Goal: Use online tool/utility: Utilize a website feature to perform a specific function

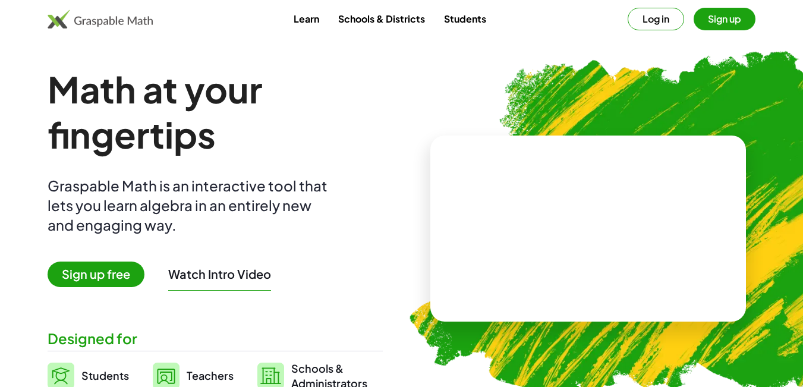
click at [721, 16] on button "Sign up" at bounding box center [724, 19] width 62 height 23
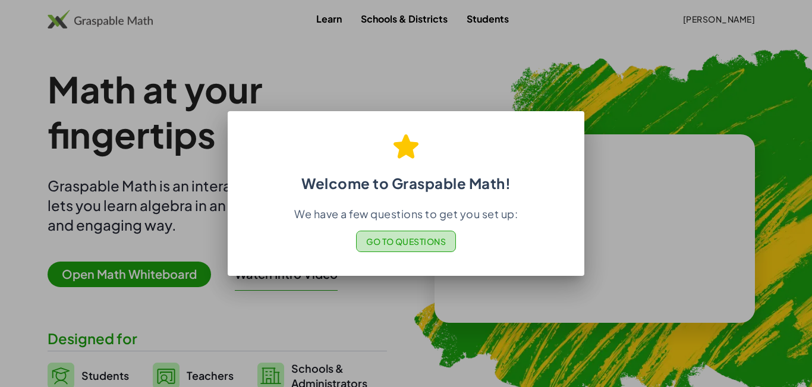
click at [410, 239] on span "Go to Questions" at bounding box center [406, 241] width 80 height 11
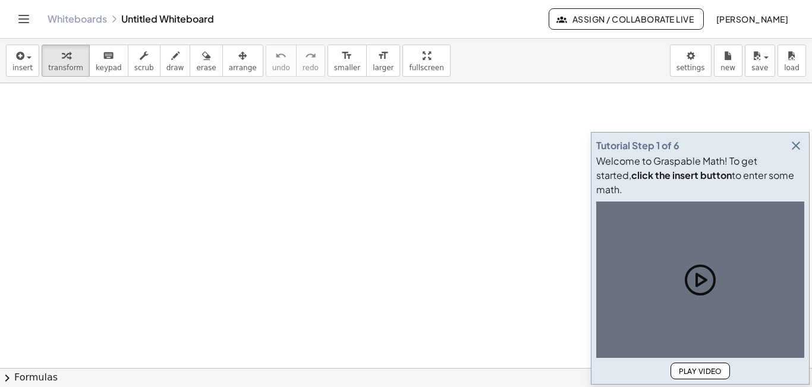
click at [799, 153] on icon "button" at bounding box center [795, 145] width 14 height 14
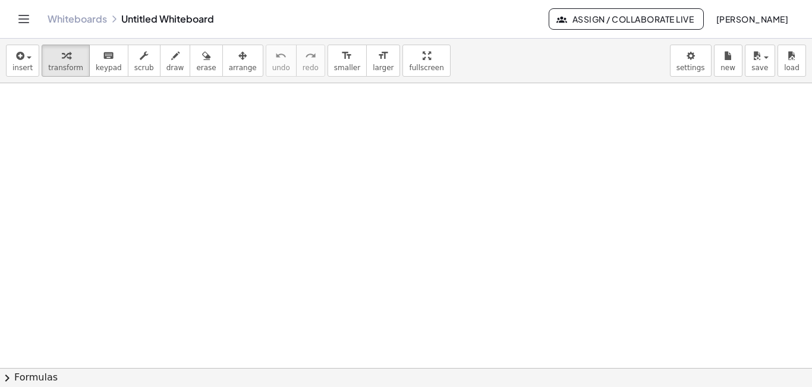
scroll to position [21, 0]
click at [101, 66] on span "keypad" at bounding box center [109, 68] width 26 height 8
click at [135, 127] on div at bounding box center [406, 346] width 812 height 569
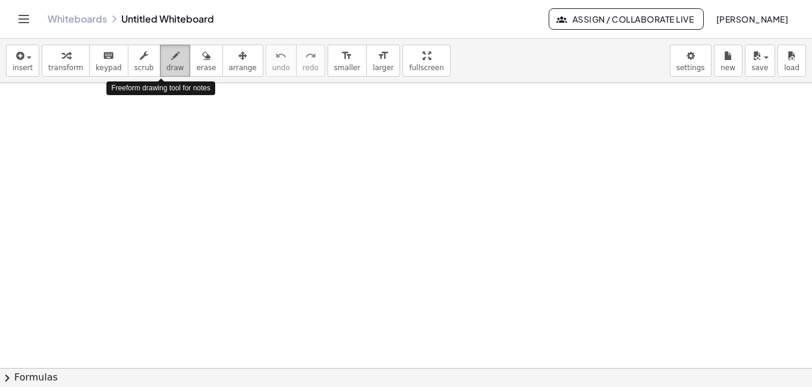
click at [168, 60] on div "button" at bounding box center [175, 55] width 18 height 14
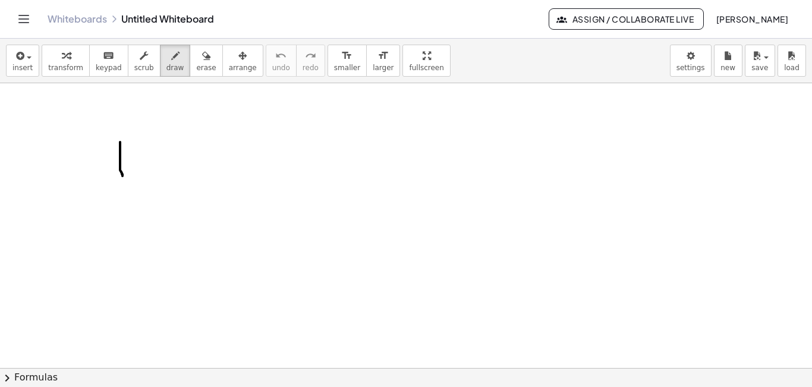
drag, startPoint x: 120, startPoint y: 142, endPoint x: 122, endPoint y: 176, distance: 34.0
click at [122, 176] on div at bounding box center [406, 367] width 812 height 569
click at [135, 171] on div at bounding box center [406, 367] width 812 height 569
click at [176, 162] on div at bounding box center [406, 367] width 812 height 569
drag, startPoint x: 191, startPoint y: 172, endPoint x: 144, endPoint y: 205, distance: 57.5
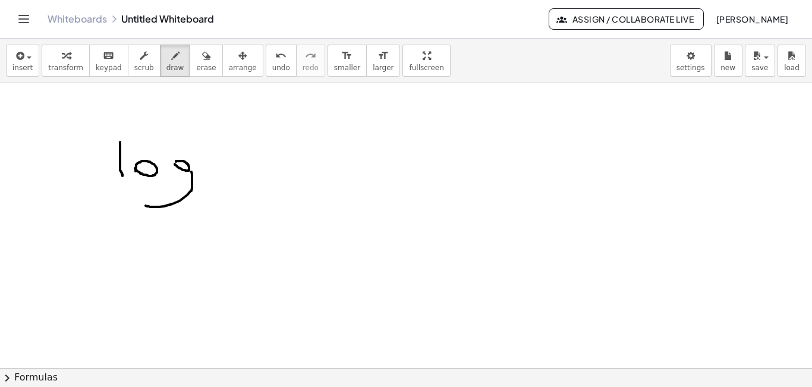
click at [144, 205] on div at bounding box center [406, 367] width 812 height 569
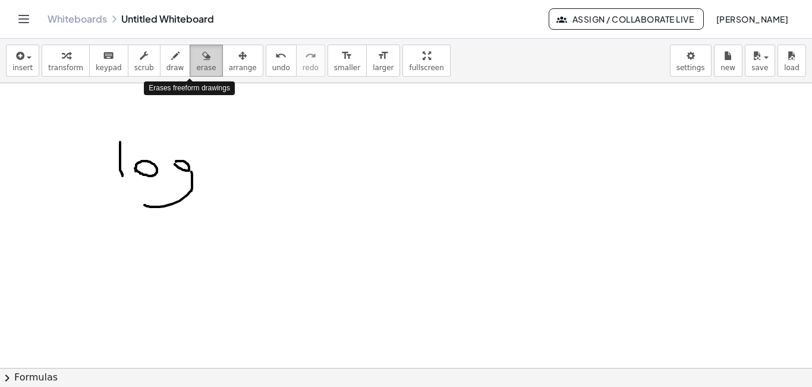
click at [202, 62] on icon "button" at bounding box center [206, 56] width 8 height 14
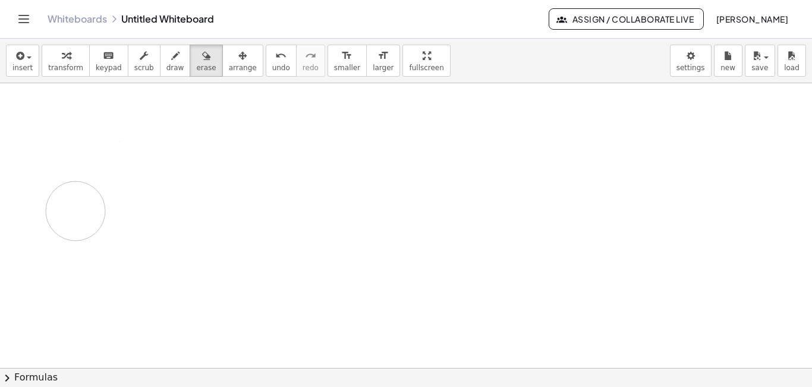
drag, startPoint x: 203, startPoint y: 187, endPoint x: 96, endPoint y: 191, distance: 106.4
click at [96, 191] on div at bounding box center [406, 367] width 812 height 569
click at [103, 73] on button "keyboard keypad" at bounding box center [108, 61] width 39 height 32
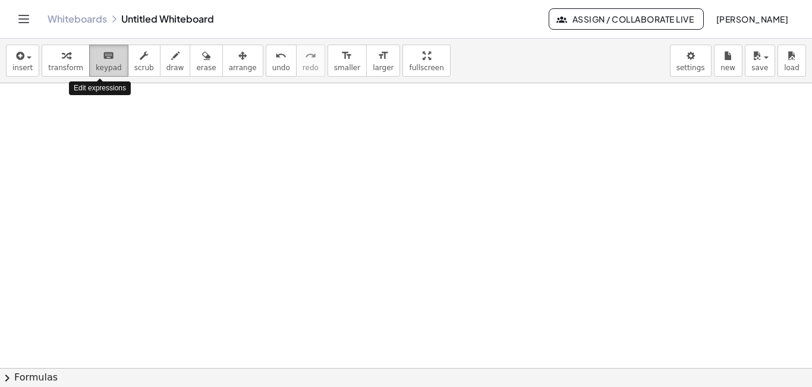
click at [107, 68] on span "keypad" at bounding box center [109, 68] width 26 height 8
click at [14, 380] on span "chevron_right" at bounding box center [7, 378] width 14 height 14
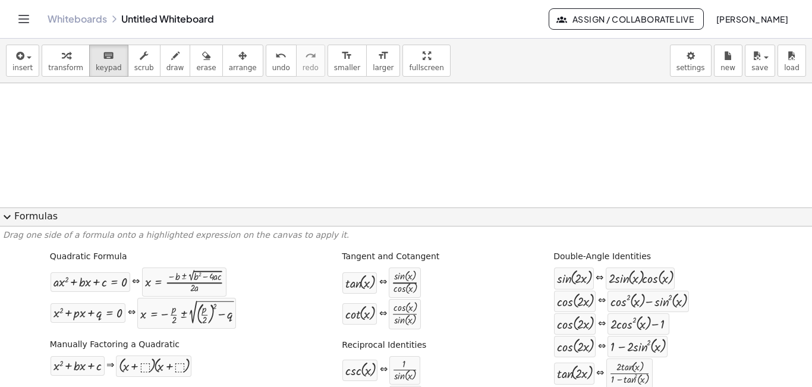
click at [39, 217] on button "expand_more Formulas" at bounding box center [406, 216] width 812 height 19
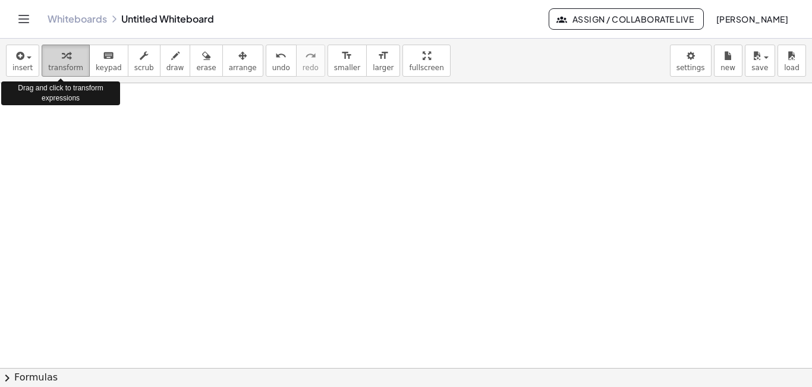
click at [50, 49] on div "button" at bounding box center [65, 55] width 35 height 14
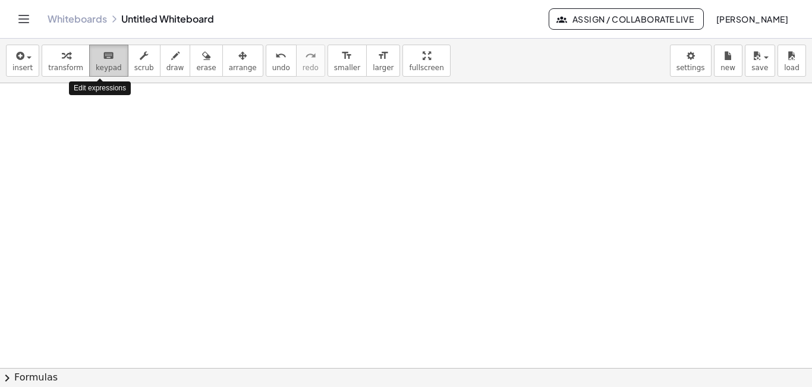
click at [107, 64] on span "keypad" at bounding box center [109, 68] width 26 height 8
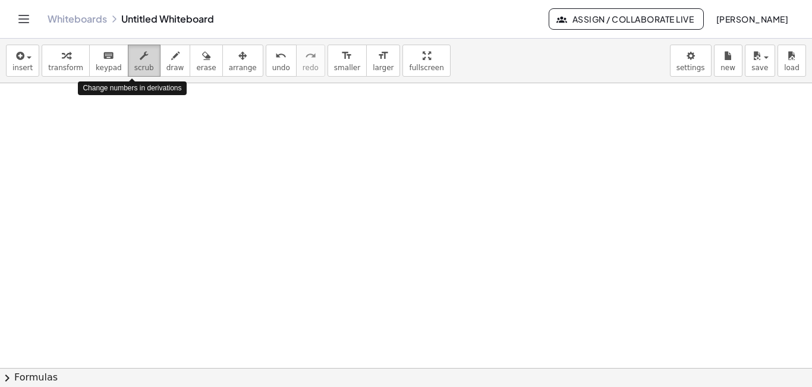
click at [134, 64] on span "scrub" at bounding box center [144, 68] width 20 height 8
click at [166, 67] on span "draw" at bounding box center [175, 68] width 18 height 8
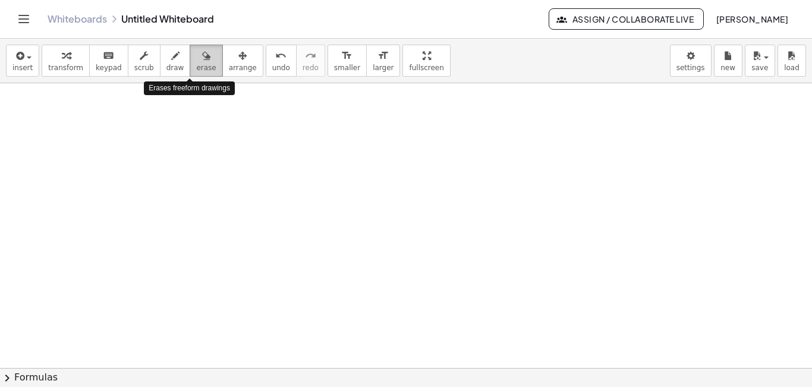
click at [196, 67] on span "erase" at bounding box center [206, 68] width 20 height 8
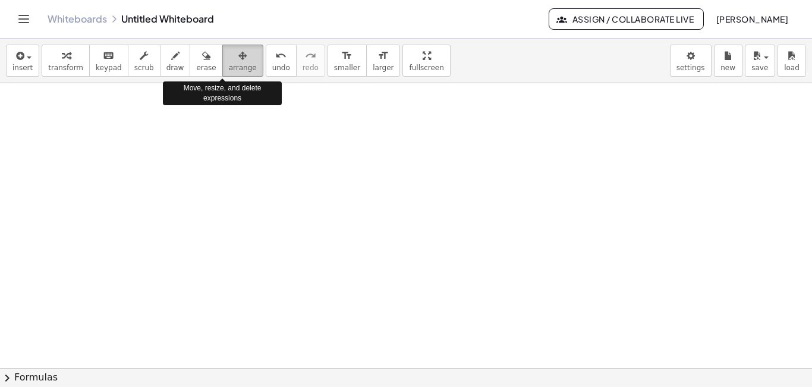
click at [238, 59] on icon "button" at bounding box center [242, 56] width 8 height 14
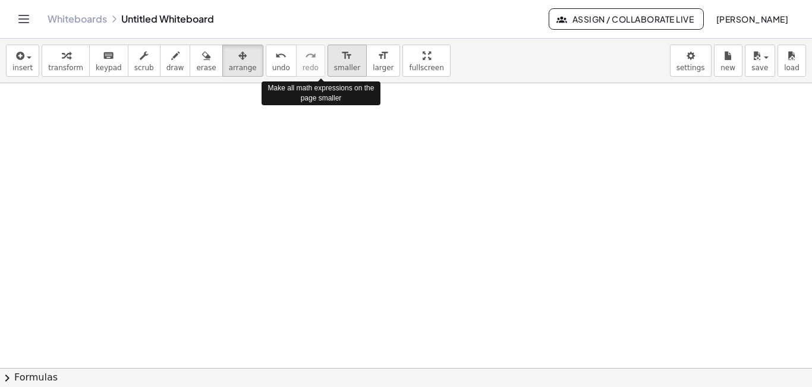
click at [341, 62] on icon "format_size" at bounding box center [346, 56] width 11 height 14
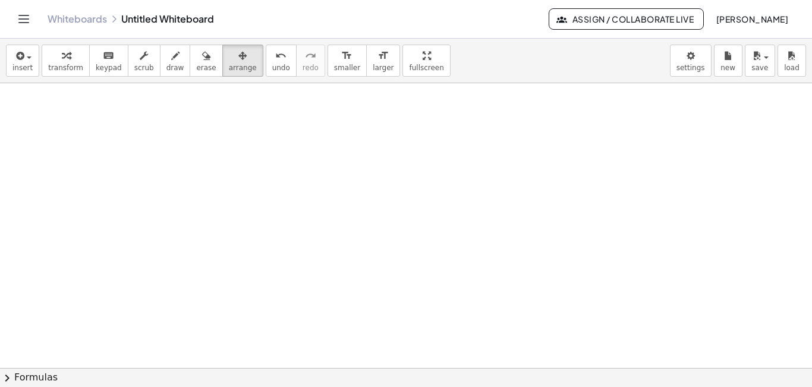
click at [191, 146] on div at bounding box center [406, 367] width 812 height 569
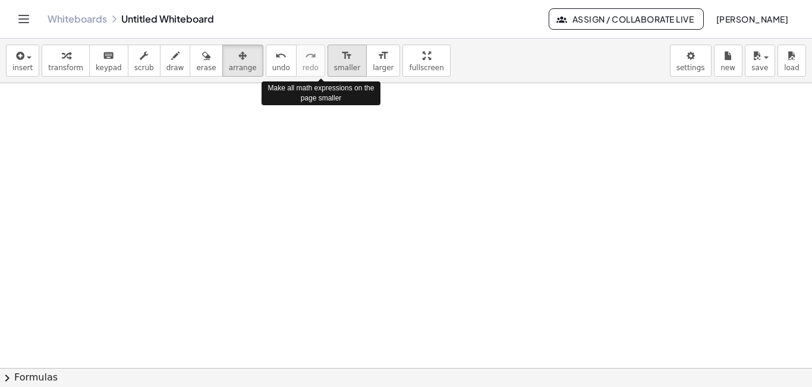
click at [334, 68] on span "smaller" at bounding box center [347, 68] width 26 height 8
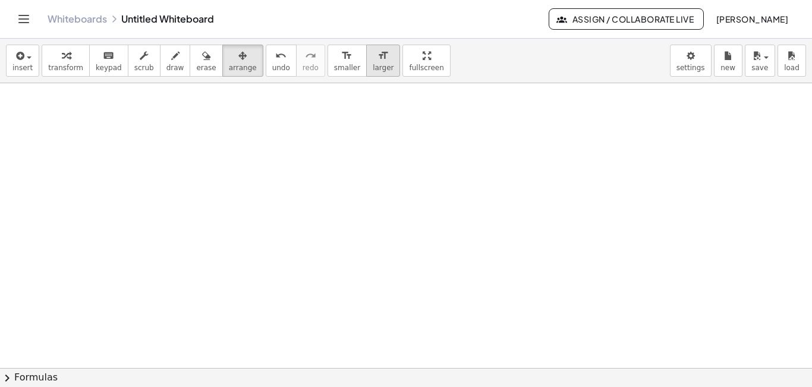
click at [373, 70] on span "larger" at bounding box center [383, 68] width 21 height 8
click at [100, 65] on span "keypad" at bounding box center [109, 68] width 26 height 8
click at [80, 125] on div at bounding box center [406, 367] width 812 height 569
click at [230, 193] on div at bounding box center [406, 367] width 812 height 569
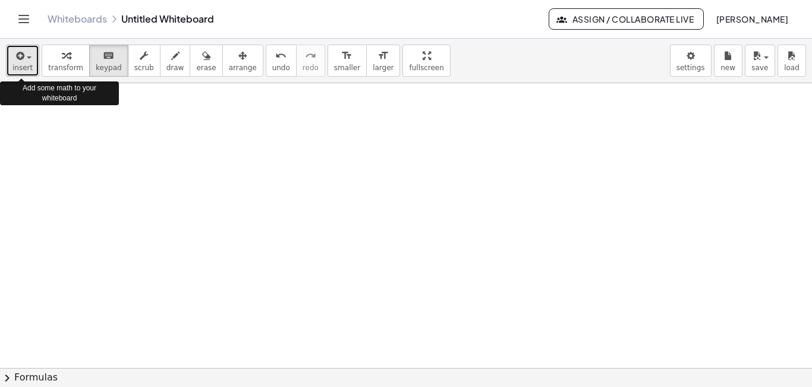
click at [22, 65] on span "insert" at bounding box center [22, 68] width 20 height 8
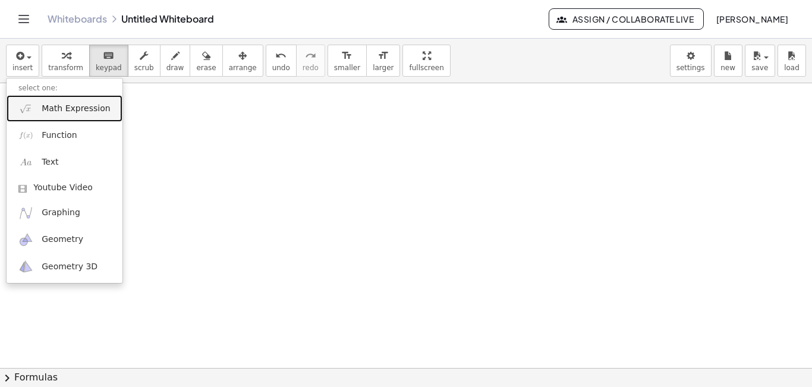
click at [88, 115] on link "Math Expression" at bounding box center [65, 108] width 116 height 27
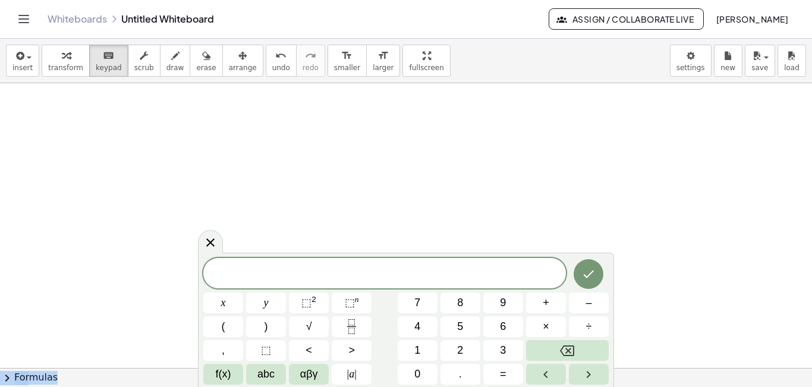
drag, startPoint x: 611, startPoint y: 262, endPoint x: 607, endPoint y: 214, distance: 48.3
click at [607, 214] on body "Graspable Math Activities Get Started Activity Bank Assigned Work Classes White…" at bounding box center [406, 193] width 812 height 387
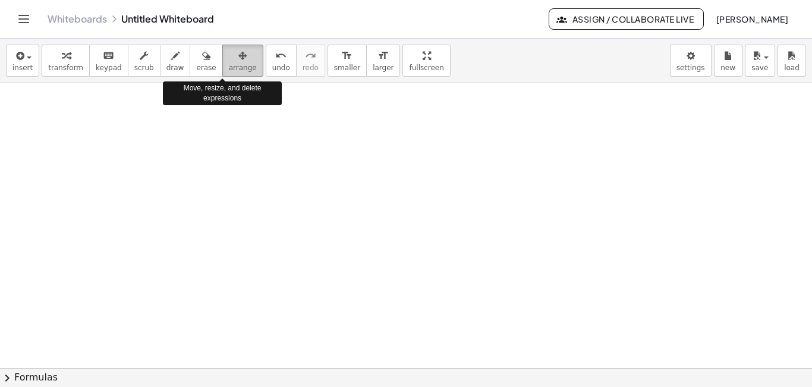
click at [229, 61] on div "button" at bounding box center [243, 55] width 28 height 14
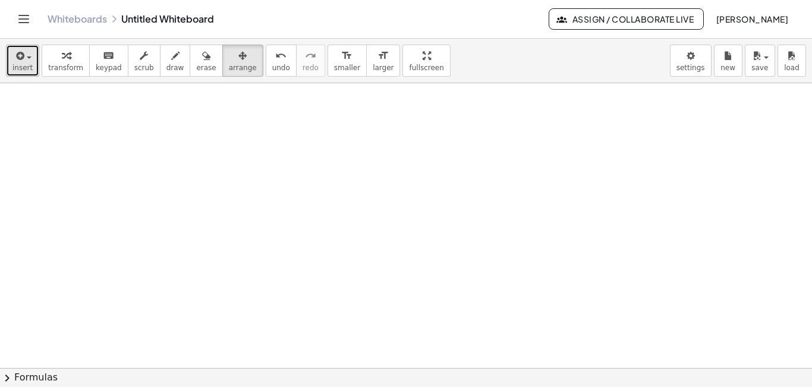
click at [28, 65] on span "insert" at bounding box center [22, 68] width 20 height 8
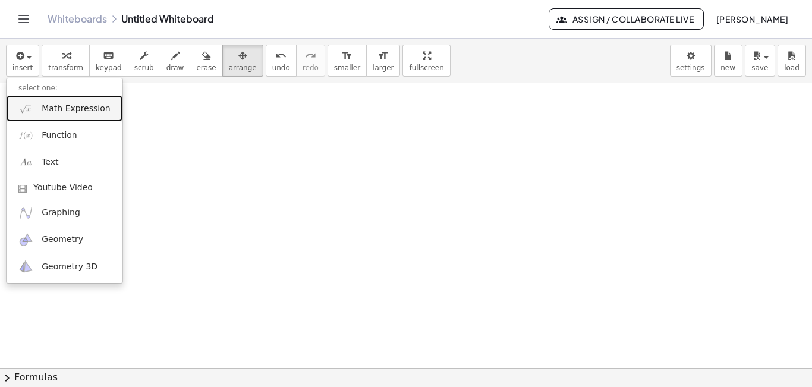
click at [60, 117] on link "Math Expression" at bounding box center [65, 108] width 116 height 27
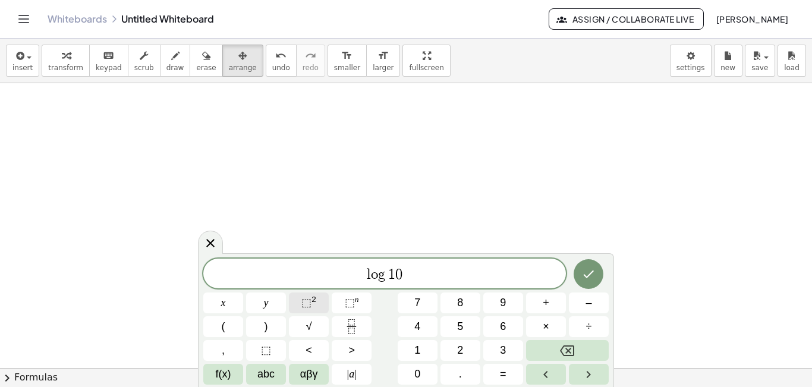
click at [313, 307] on span "⬚ 2" at bounding box center [308, 303] width 15 height 16
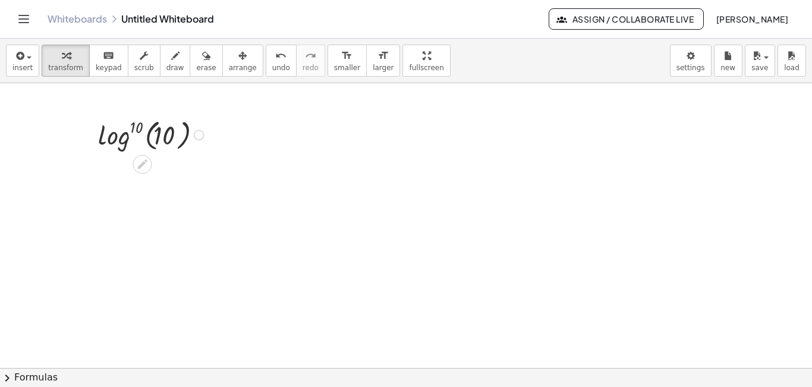
click at [198, 134] on div at bounding box center [199, 135] width 11 height 11
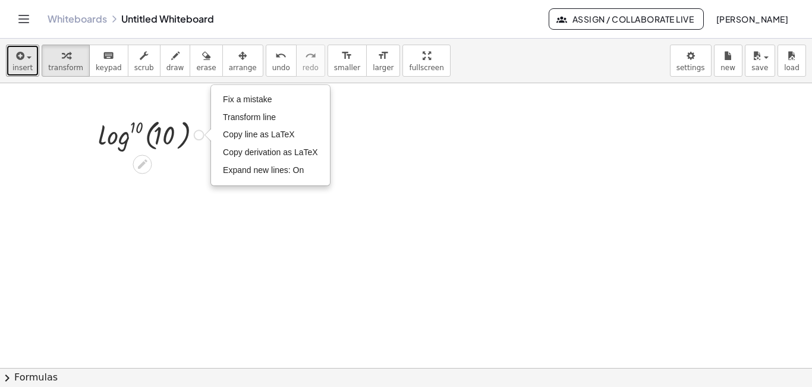
drag, startPoint x: 18, startPoint y: 61, endPoint x: 193, endPoint y: 136, distance: 190.3
click at [193, 136] on div "insert select one: Math Expression Function Text Youtube Video Graphing Geometr…" at bounding box center [406, 213] width 812 height 348
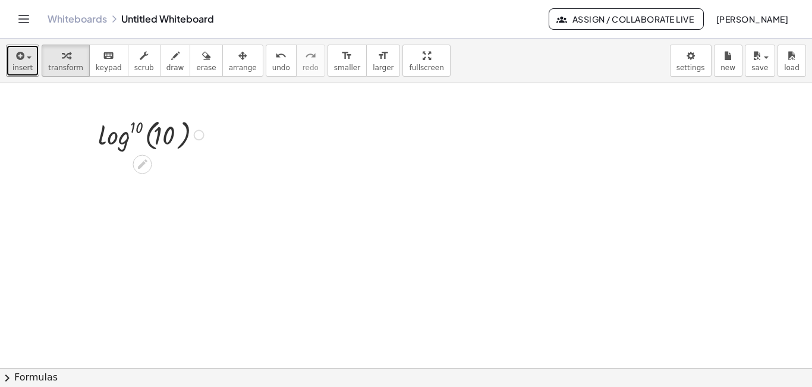
click at [194, 136] on div "Fix a mistake Transform line Copy line as LaTeX Copy derivation as LaTeX Expand…" at bounding box center [199, 135] width 11 height 11
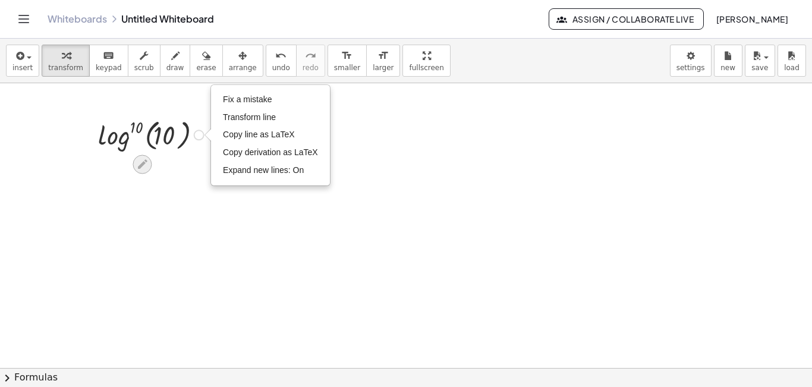
click at [141, 173] on div at bounding box center [142, 163] width 19 height 19
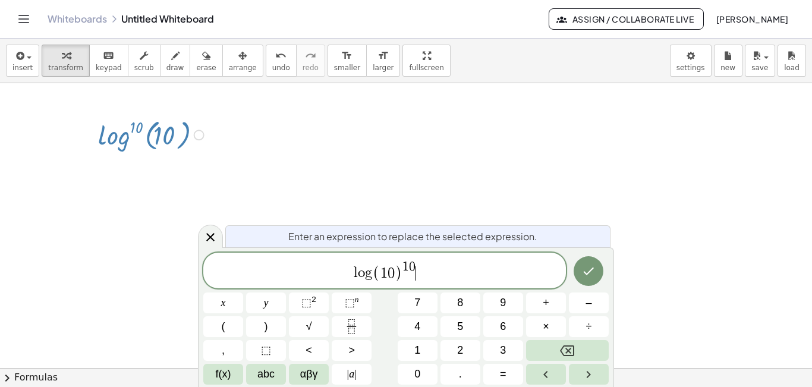
click at [421, 273] on span "l o g ( 1 0 ) 1 0 ​" at bounding box center [384, 271] width 362 height 23
click at [350, 302] on span "⬚" at bounding box center [350, 302] width 10 height 12
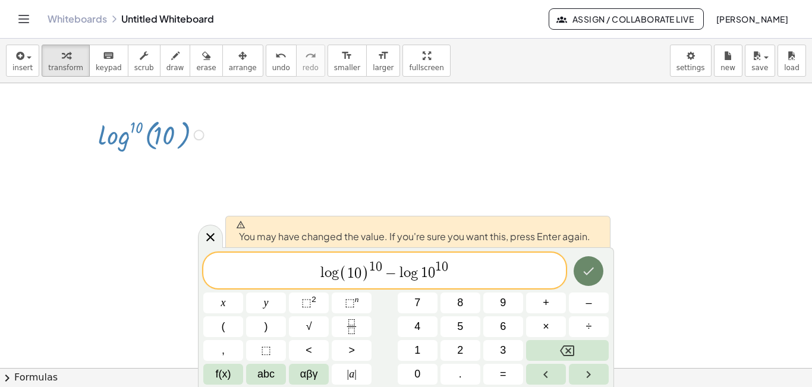
click at [581, 267] on icon "Done" at bounding box center [588, 271] width 14 height 14
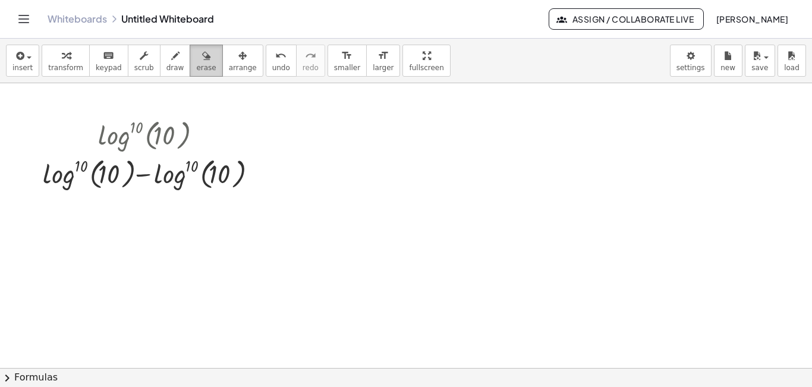
click at [196, 59] on div "button" at bounding box center [206, 55] width 20 height 14
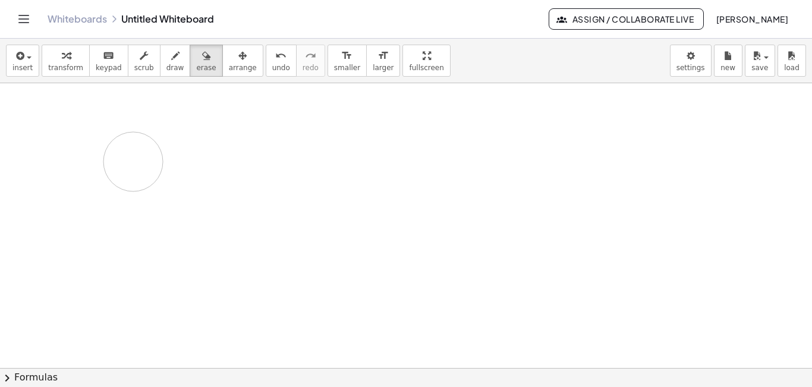
drag, startPoint x: 263, startPoint y: 162, endPoint x: 132, endPoint y: 162, distance: 131.3
click at [132, 162] on div at bounding box center [406, 367] width 812 height 569
drag, startPoint x: 290, startPoint y: 158, endPoint x: 144, endPoint y: 121, distance: 150.9
click at [144, 121] on div at bounding box center [406, 367] width 812 height 569
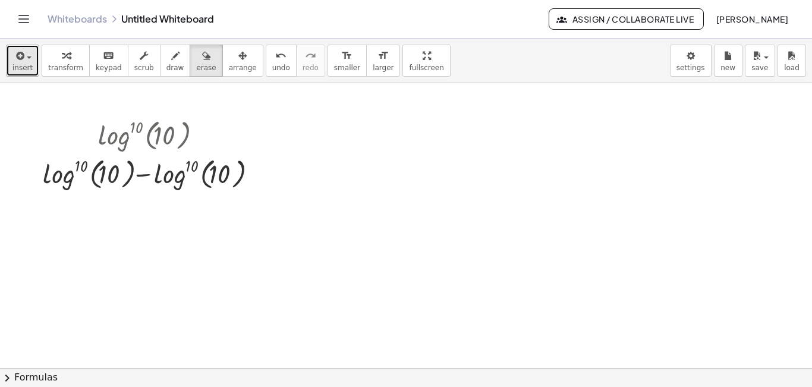
click at [30, 64] on button "insert" at bounding box center [22, 61] width 33 height 32
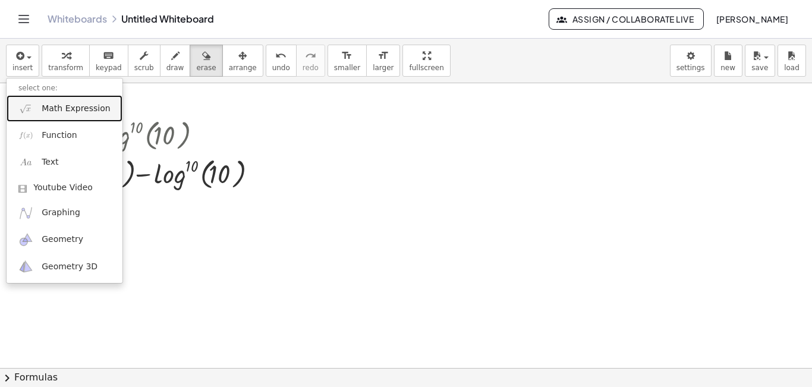
click at [98, 119] on link "Math Expression" at bounding box center [65, 108] width 116 height 27
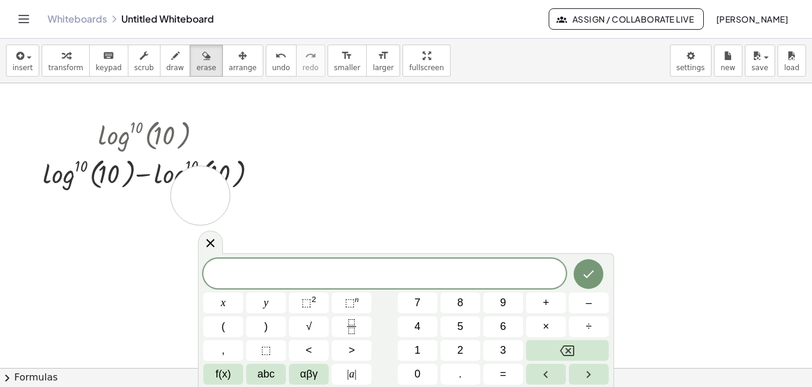
click at [200, 195] on div at bounding box center [406, 367] width 812 height 569
click at [295, 175] on div at bounding box center [406, 367] width 812 height 569
click at [212, 237] on icon at bounding box center [210, 242] width 14 height 14
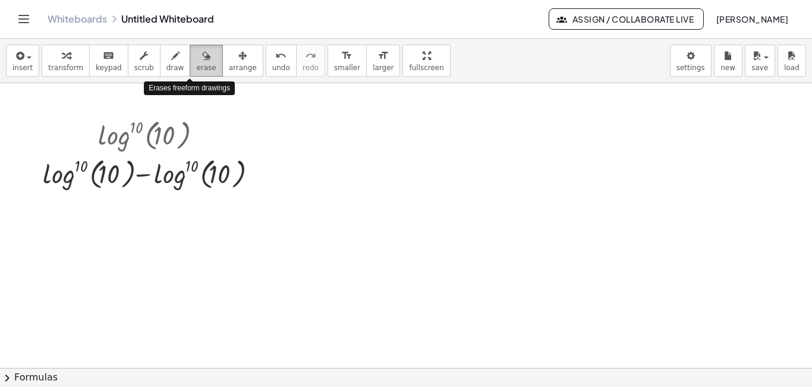
click at [202, 55] on icon "button" at bounding box center [206, 56] width 8 height 14
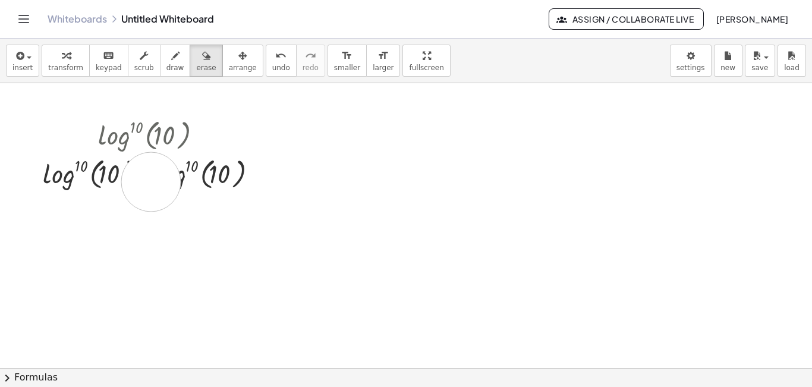
click at [151, 182] on div at bounding box center [406, 367] width 812 height 569
click at [202, 52] on icon "button" at bounding box center [206, 56] width 8 height 14
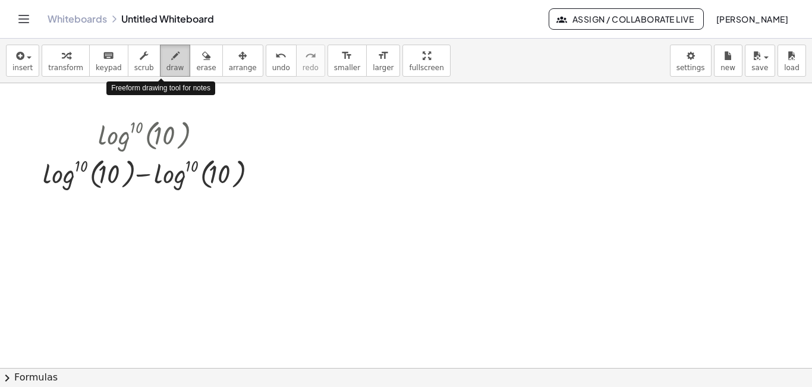
click at [173, 65] on button "draw" at bounding box center [175, 61] width 31 height 32
click at [134, 65] on span "scrub" at bounding box center [144, 68] width 20 height 8
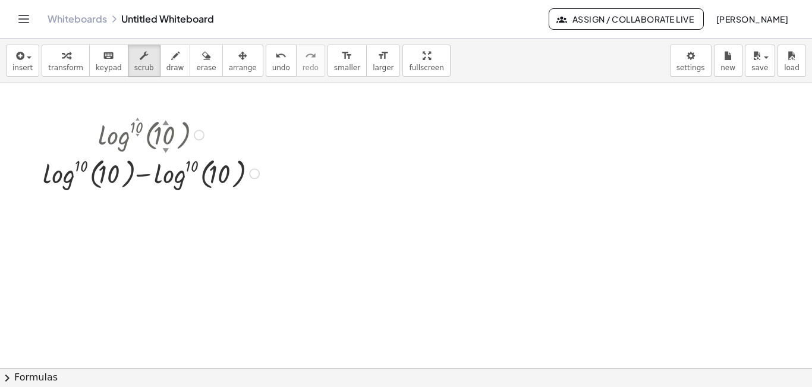
click at [253, 178] on div "Fix a mistake Transform line Copy line as LaTeX Copy derivation as LaTeX Expand…" at bounding box center [254, 173] width 11 height 11
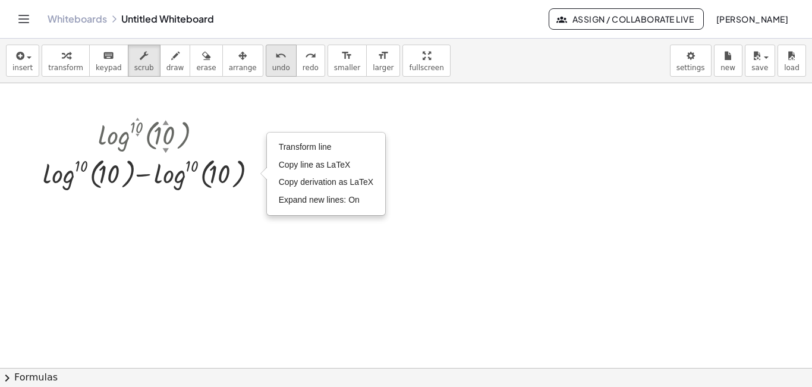
click at [272, 71] on span "undo" at bounding box center [281, 68] width 18 height 8
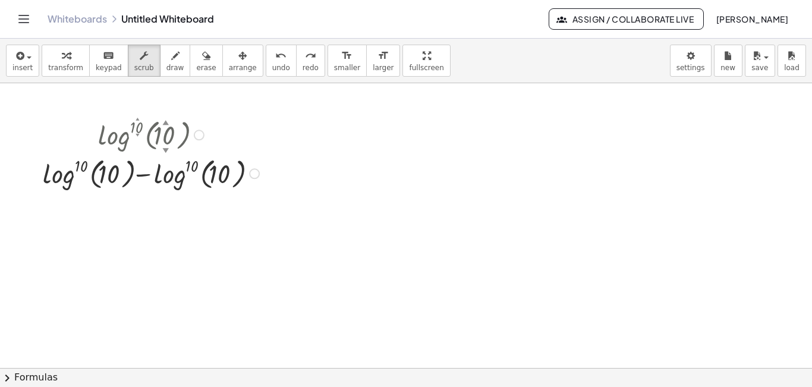
click at [253, 172] on div "Transform line Copy line as LaTeX Copy derivation as LaTeX Expand new lines: On" at bounding box center [254, 173] width 11 height 11
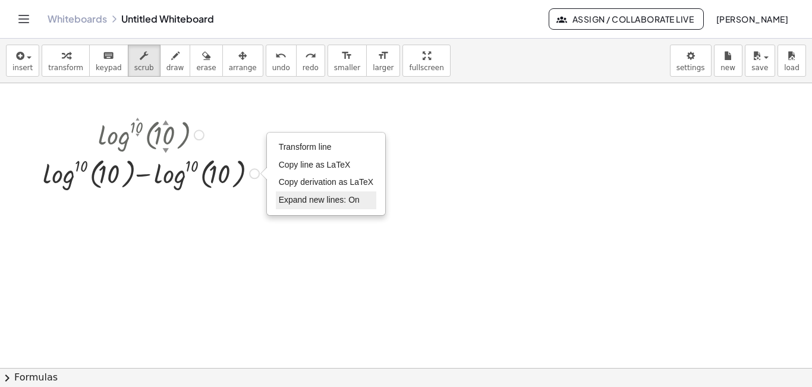
click at [292, 195] on span "Expand new lines: On" at bounding box center [319, 200] width 81 height 10
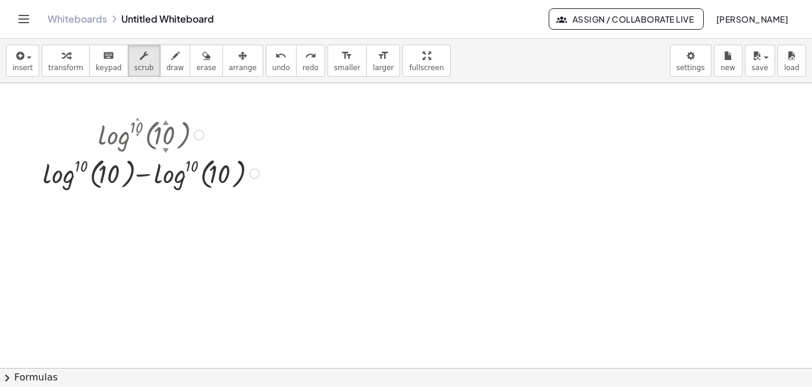
click at [254, 173] on div "Transform line Copy line as LaTeX Copy derivation as LaTeX Expand new lines: On" at bounding box center [254, 173] width 11 height 11
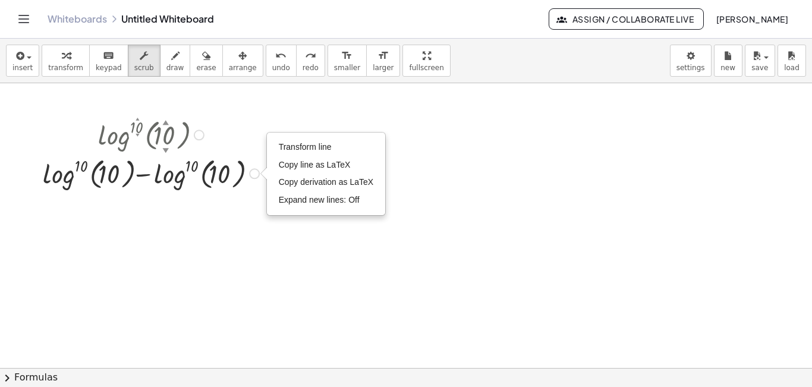
click at [200, 137] on div at bounding box center [199, 135] width 11 height 11
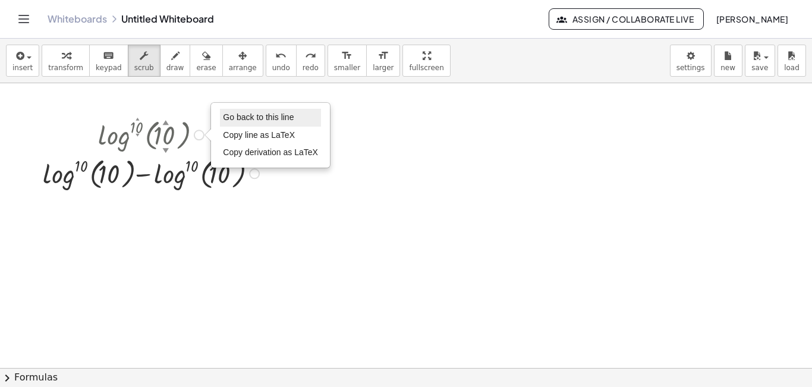
click at [229, 121] on span "Go back to this line" at bounding box center [258, 117] width 71 height 10
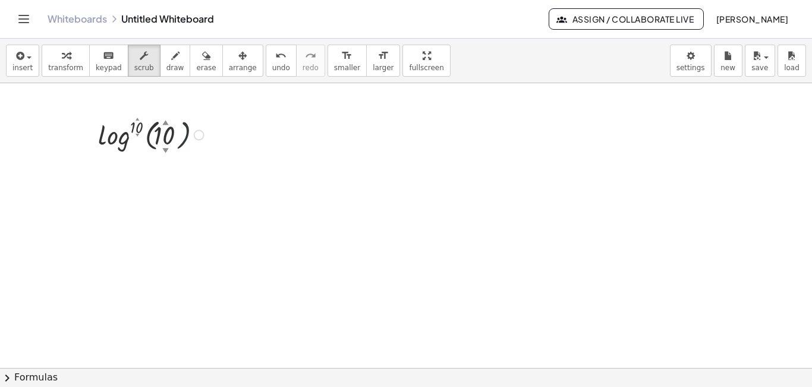
click at [183, 132] on div at bounding box center [152, 134] width 121 height 39
click at [197, 136] on div "Go back to this line Copy line as LaTeX Copy derivation as LaTeX" at bounding box center [199, 135] width 11 height 11
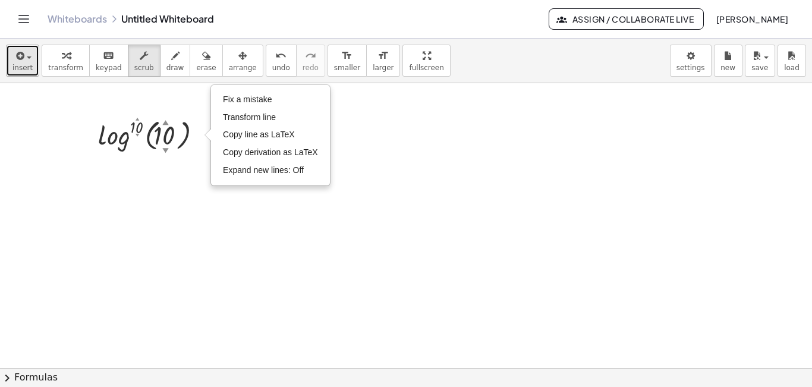
click at [24, 71] on span "insert" at bounding box center [22, 68] width 20 height 8
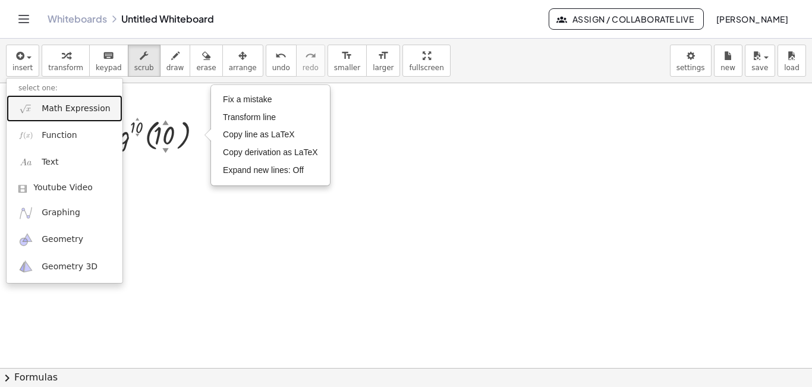
click at [48, 107] on span "Math Expression" at bounding box center [76, 109] width 68 height 12
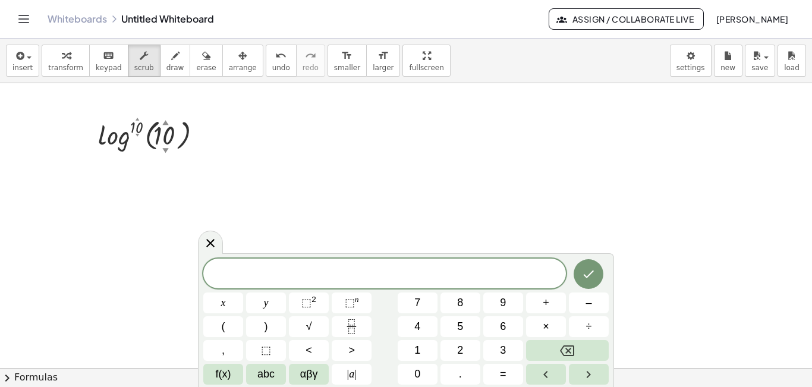
click at [198, 181] on div at bounding box center [406, 367] width 812 height 569
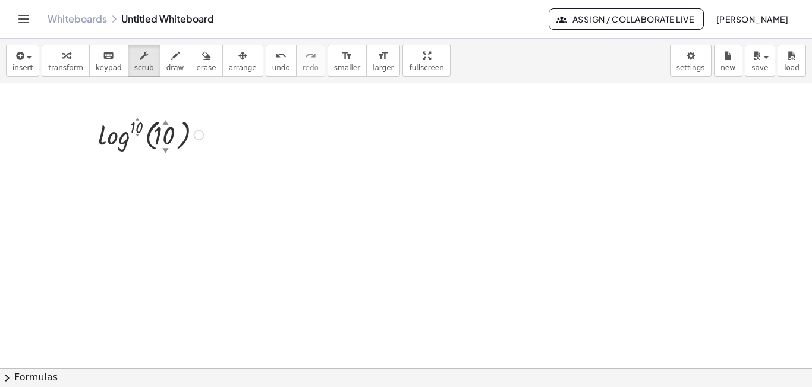
click at [167, 149] on div "▼" at bounding box center [165, 150] width 7 height 9
click at [162, 138] on div at bounding box center [152, 134] width 121 height 39
click at [320, 168] on div at bounding box center [406, 367] width 812 height 569
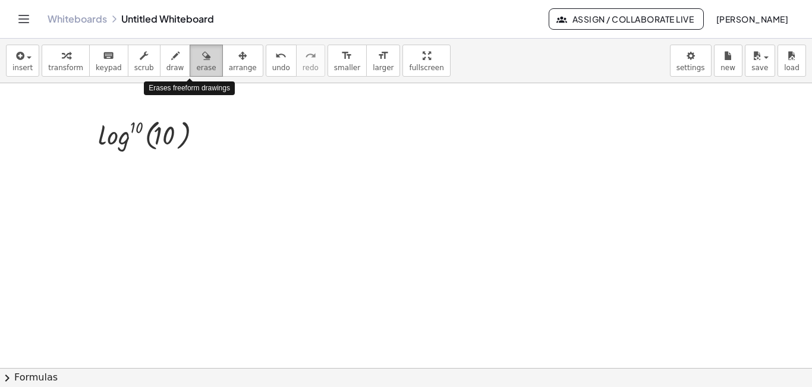
click at [196, 65] on span "erase" at bounding box center [206, 68] width 20 height 8
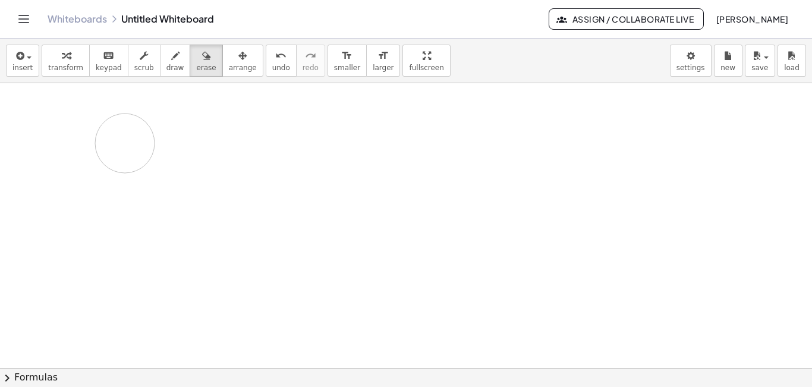
drag, startPoint x: 198, startPoint y: 133, endPoint x: 127, endPoint y: 143, distance: 72.5
click at [127, 143] on div at bounding box center [406, 367] width 812 height 569
drag, startPoint x: 244, startPoint y: 133, endPoint x: 279, endPoint y: 93, distance: 53.0
click at [279, 93] on div at bounding box center [406, 367] width 812 height 569
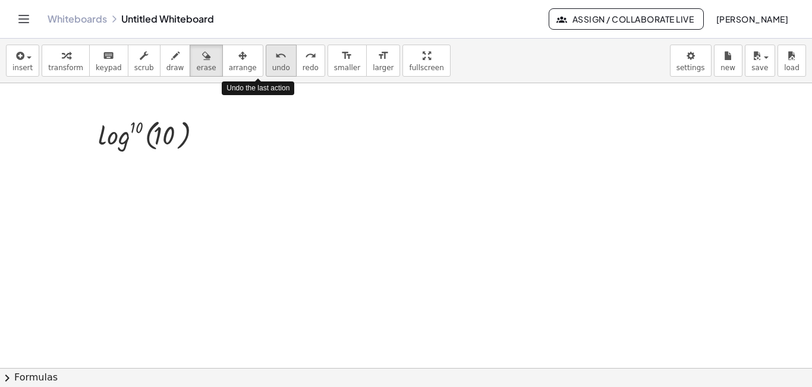
click at [272, 67] on span "undo" at bounding box center [281, 68] width 18 height 8
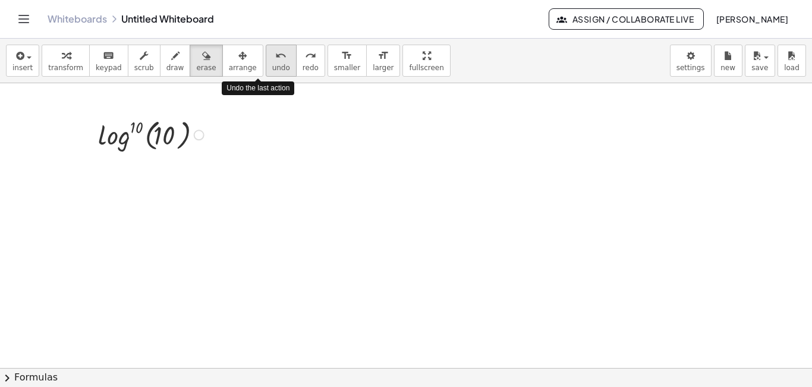
click at [272, 67] on span "undo" at bounding box center [281, 68] width 18 height 8
click at [250, 207] on div at bounding box center [406, 367] width 812 height 569
click at [199, 134] on div at bounding box center [406, 367] width 812 height 569
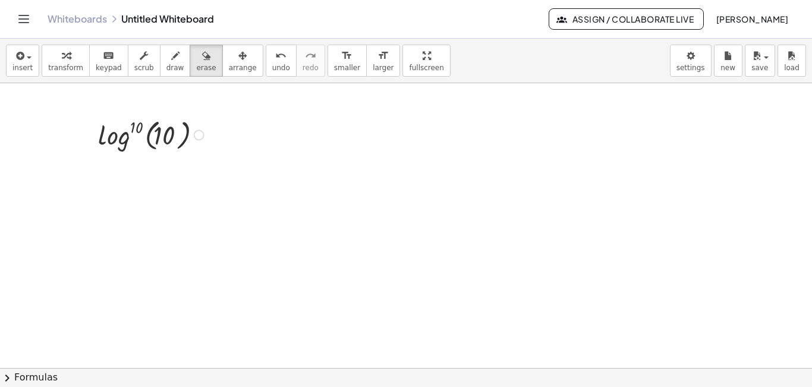
click at [199, 134] on div at bounding box center [406, 367] width 812 height 569
click at [198, 134] on div at bounding box center [406, 367] width 812 height 569
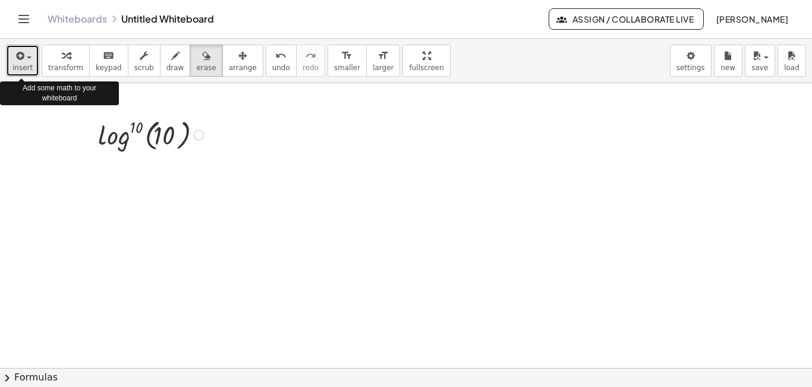
click at [33, 67] on button "insert" at bounding box center [22, 61] width 33 height 32
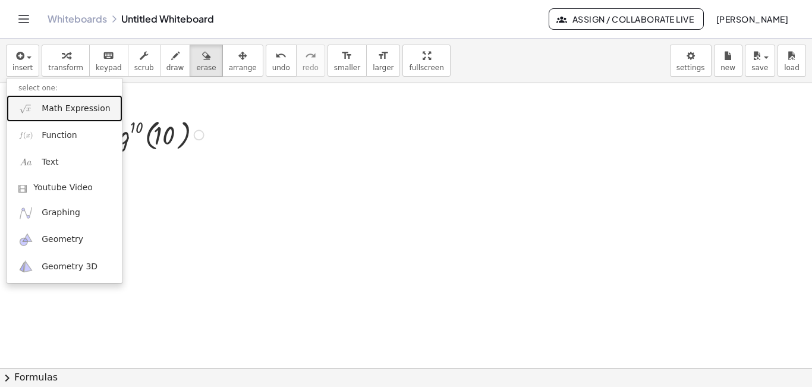
click at [58, 112] on span "Math Expression" at bounding box center [76, 109] width 68 height 12
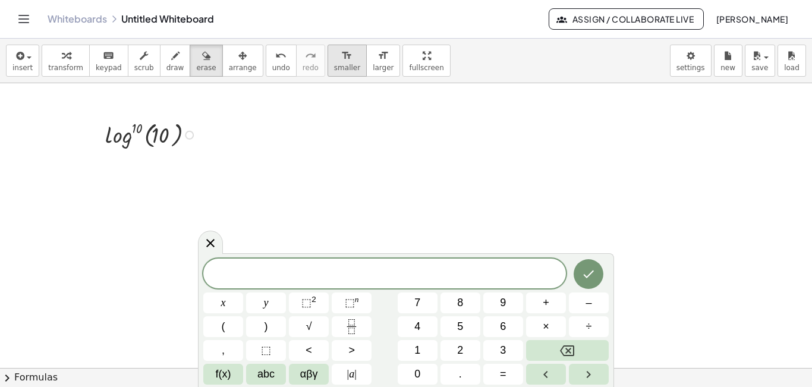
click at [341, 52] on icon "format_size" at bounding box center [346, 56] width 11 height 14
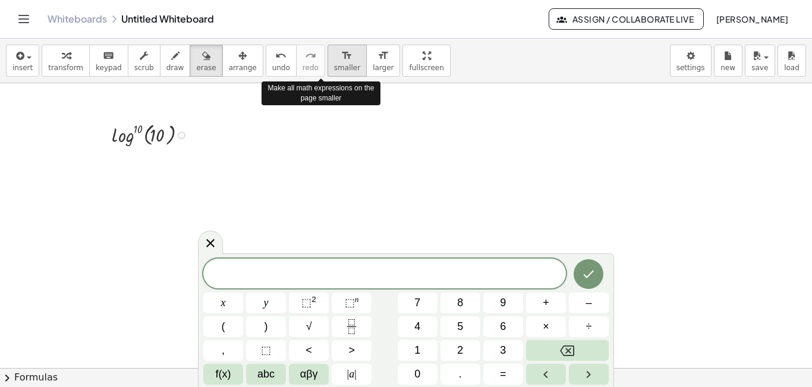
click at [341, 52] on icon "format_size" at bounding box center [346, 56] width 11 height 14
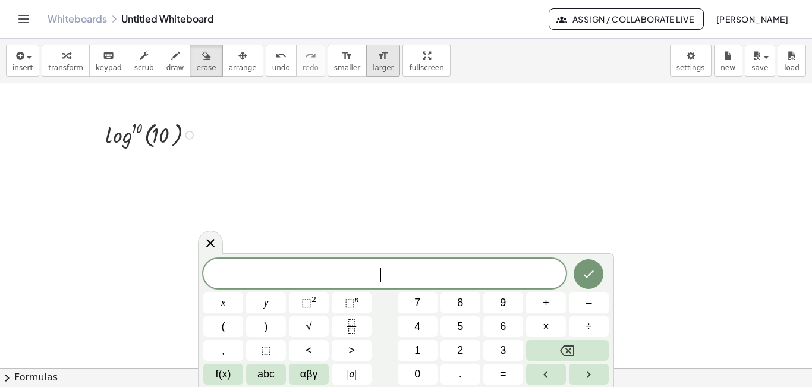
click at [373, 61] on div "format_size" at bounding box center [383, 55] width 21 height 14
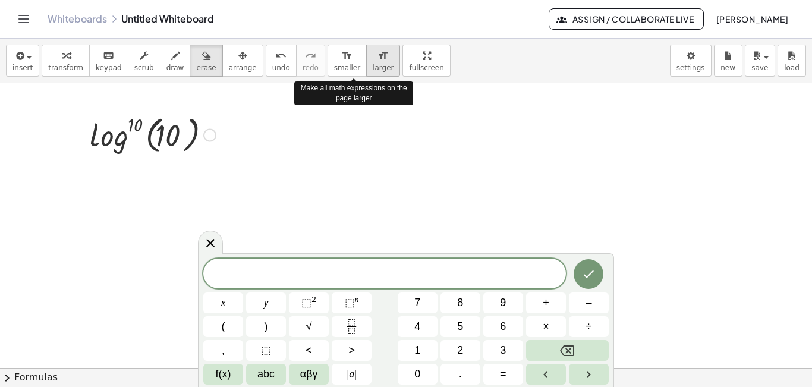
click at [373, 61] on div "format_size" at bounding box center [383, 55] width 21 height 14
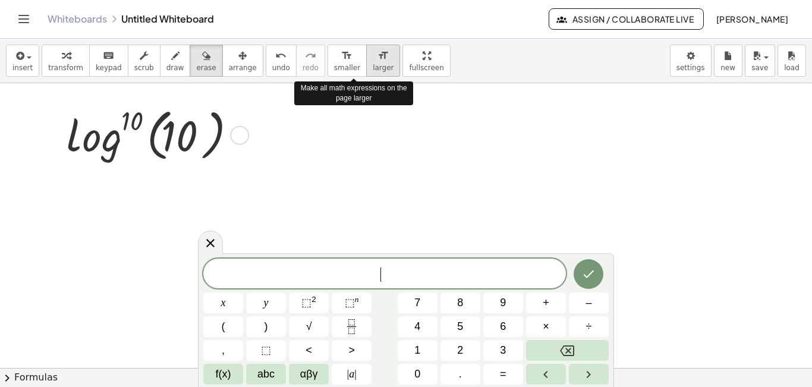
click at [373, 61] on div "format_size" at bounding box center [383, 55] width 21 height 14
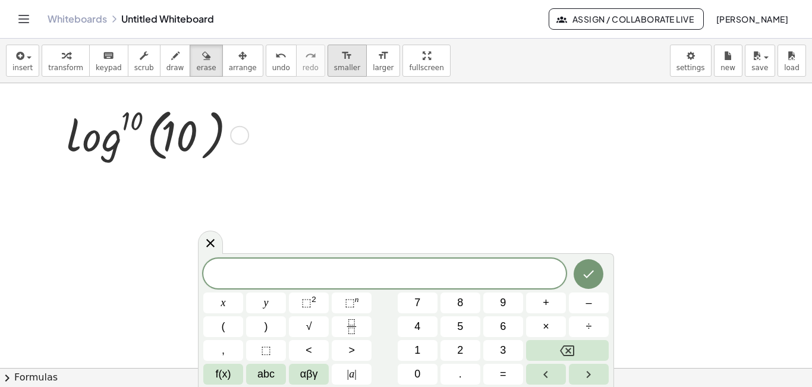
click at [334, 67] on span "smaller" at bounding box center [347, 68] width 26 height 8
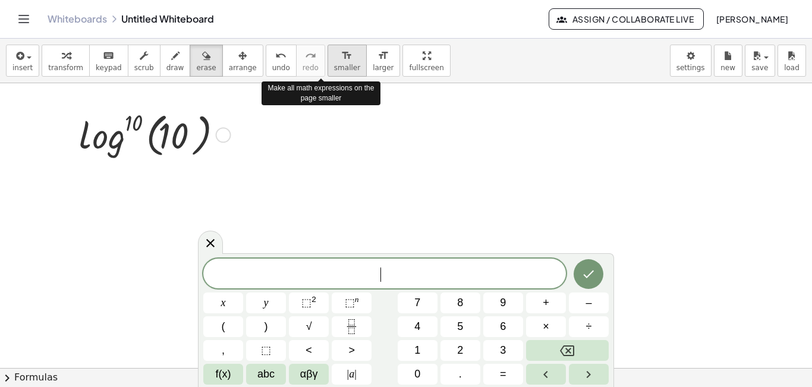
click at [334, 67] on span "smaller" at bounding box center [347, 68] width 26 height 8
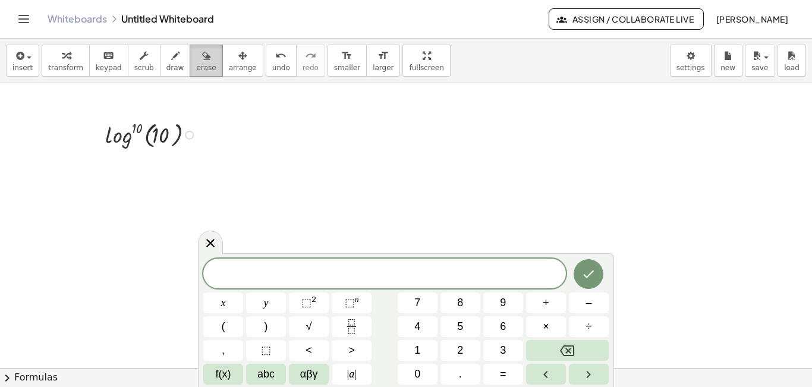
click at [196, 62] on div "button" at bounding box center [206, 55] width 20 height 14
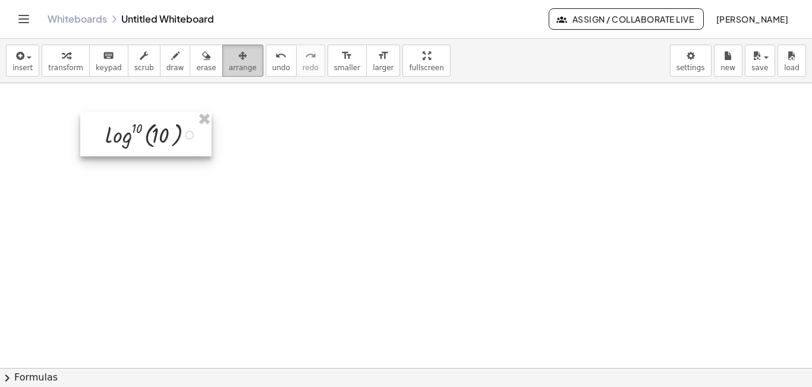
click at [222, 61] on button "arrange" at bounding box center [242, 61] width 41 height 32
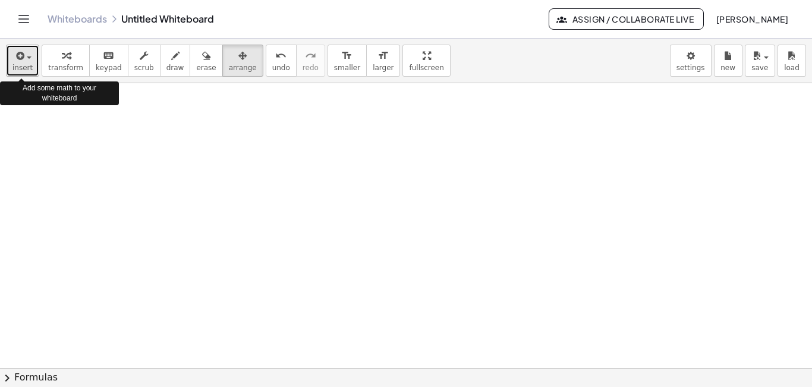
click at [18, 68] on span "insert" at bounding box center [22, 68] width 20 height 8
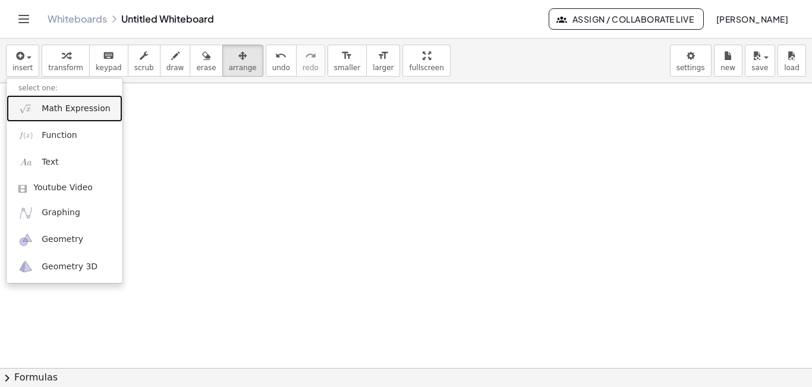
click at [43, 105] on span "Math Expression" at bounding box center [76, 109] width 68 height 12
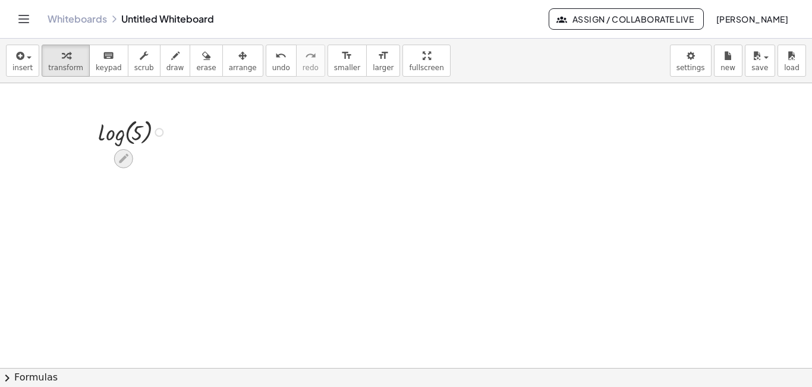
click at [125, 157] on icon at bounding box center [124, 159] width 10 height 10
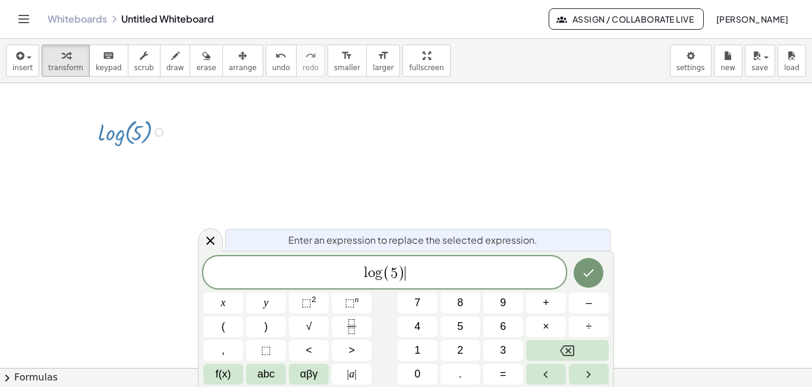
click at [412, 285] on div "l o g ( 5 ) ​" at bounding box center [384, 272] width 362 height 32
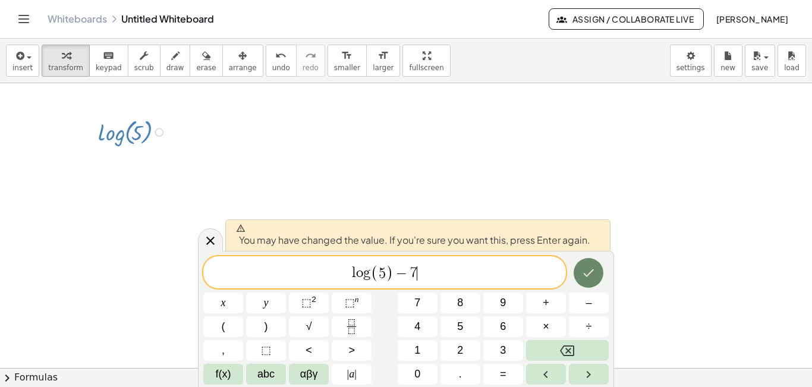
click at [587, 276] on icon "Done" at bounding box center [588, 273] width 11 height 8
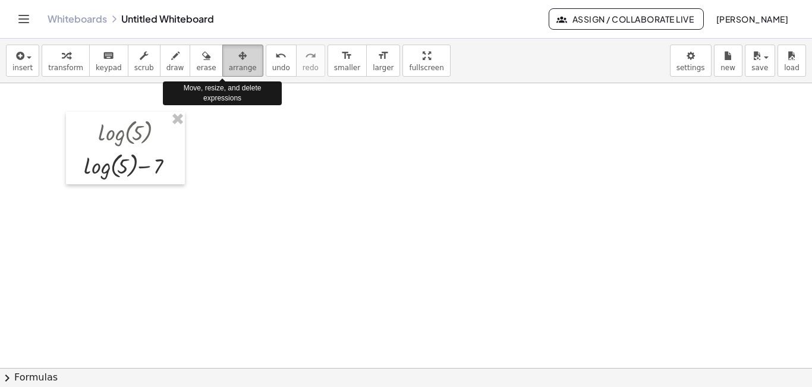
click at [229, 48] on div "button" at bounding box center [243, 55] width 28 height 14
